Goal: Find contact information: Find contact information

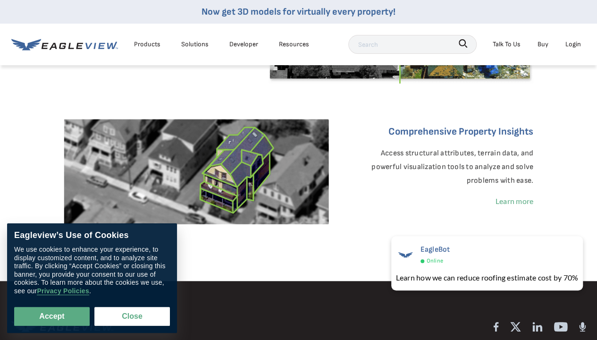
scroll to position [378, 0]
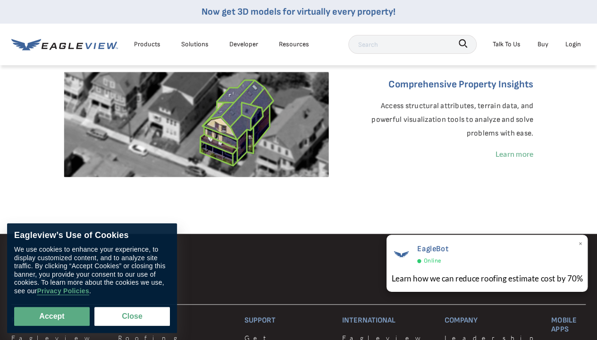
click at [489, 246] on div "EagleBot Online" at bounding box center [487, 254] width 192 height 24
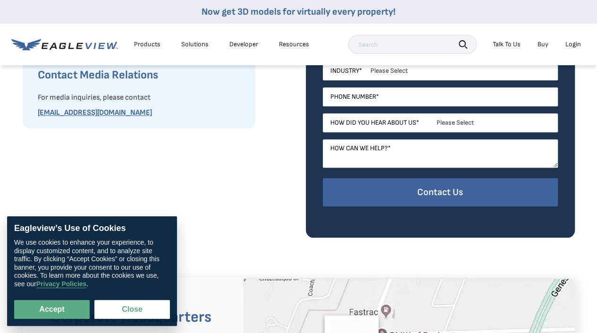
scroll to position [330, 0]
